Goal: Task Accomplishment & Management: Use online tool/utility

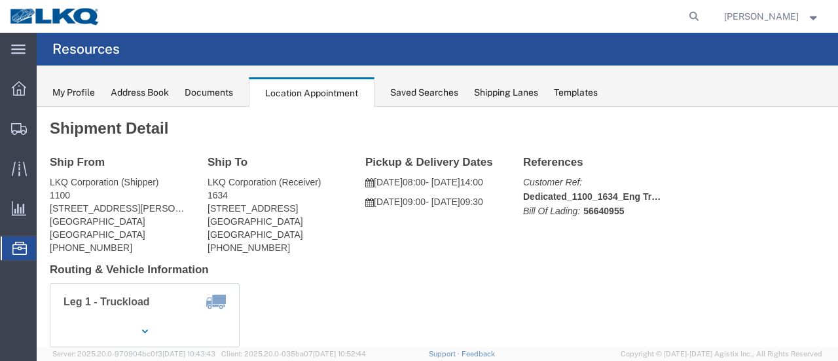
click at [812, 14] on strong "button" at bounding box center [814, 16] width 12 height 5
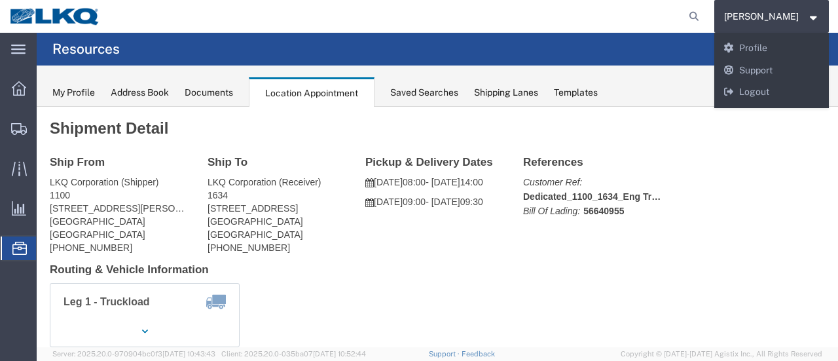
click at [21, 255] on div at bounding box center [19, 248] width 37 height 24
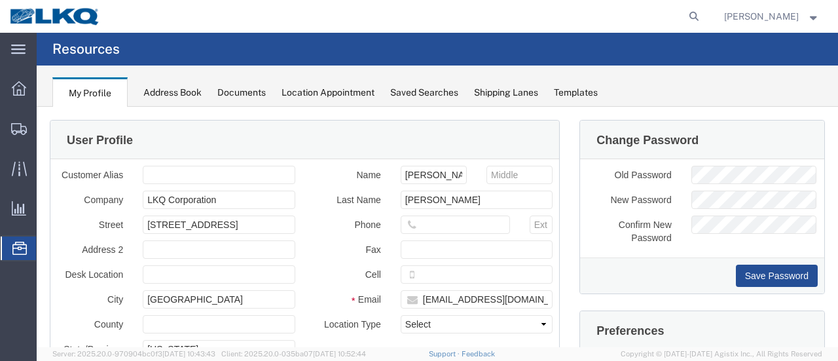
click at [0, 0] on span "Location Appointment" at bounding box center [0, 0] width 0 height 0
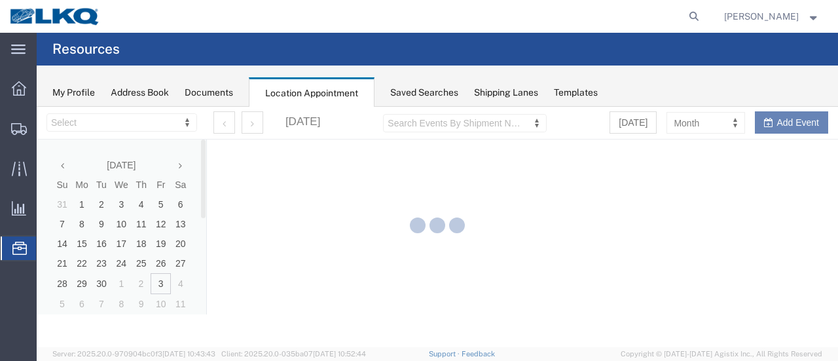
select select "28712"
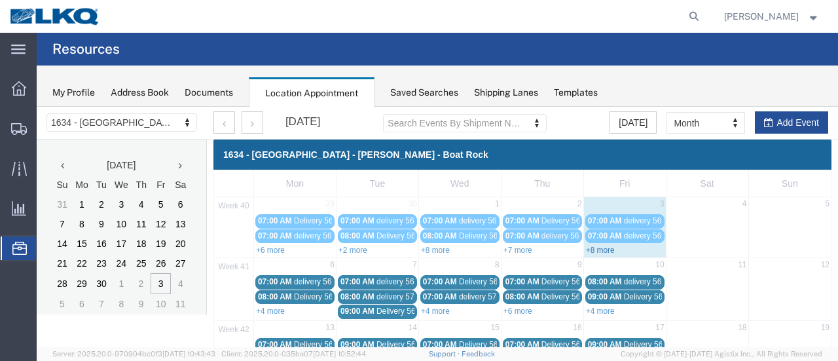
click at [606, 245] on link "+8 more" at bounding box center [600, 249] width 29 height 9
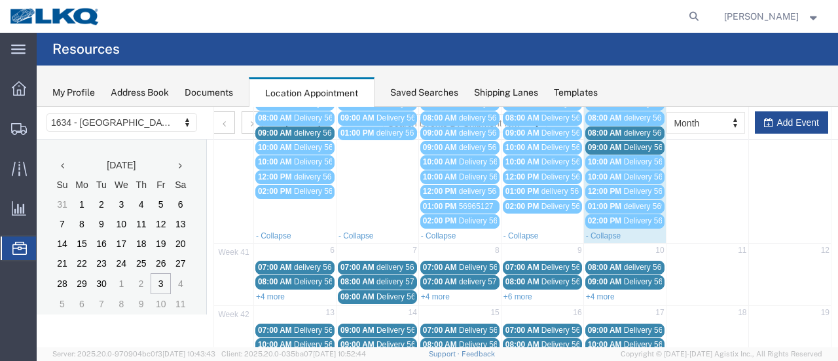
scroll to position [196, 0]
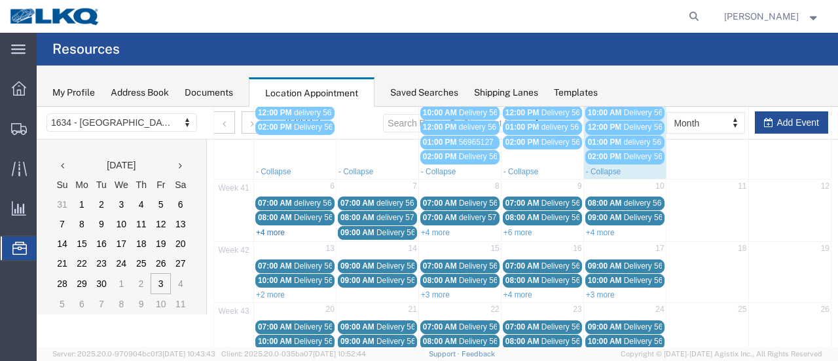
click at [275, 228] on link "+4 more" at bounding box center [270, 232] width 29 height 9
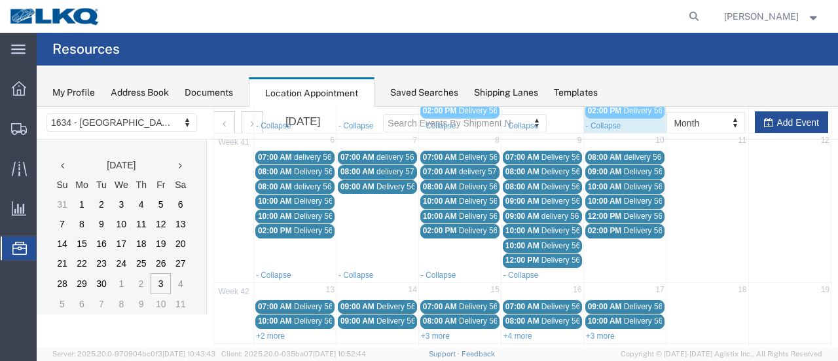
scroll to position [262, 0]
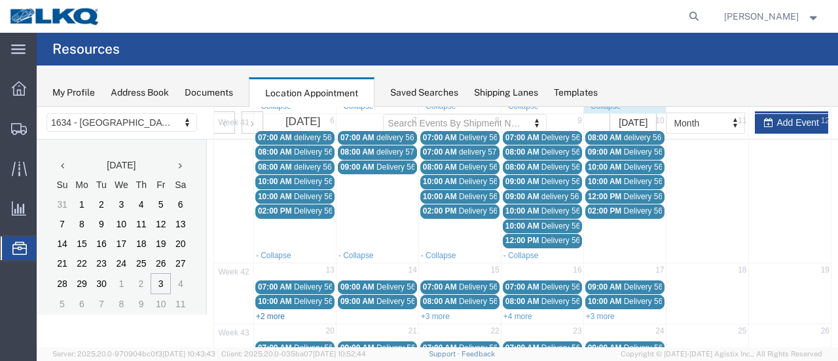
click at [275, 312] on link "+2 more" at bounding box center [270, 316] width 29 height 9
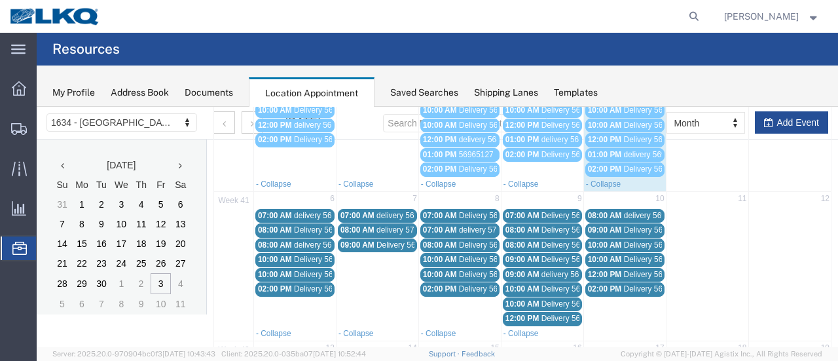
scroll to position [196, 0]
